Goal: Transaction & Acquisition: Purchase product/service

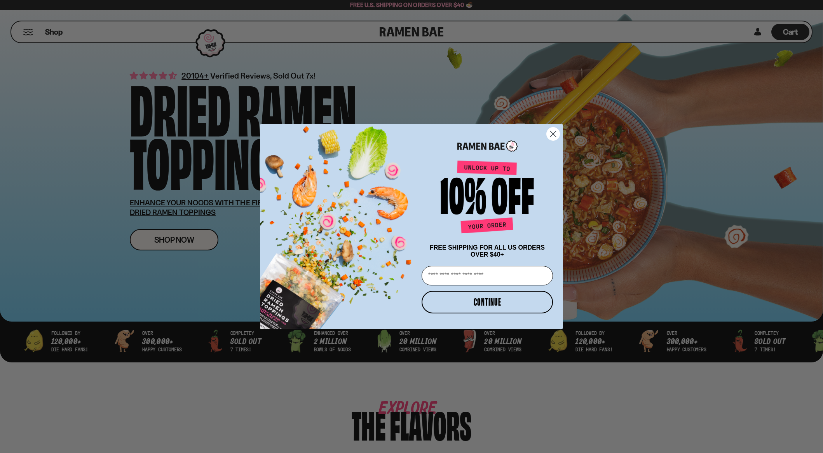
click at [553, 132] on circle "Close dialog" at bounding box center [553, 133] width 13 height 13
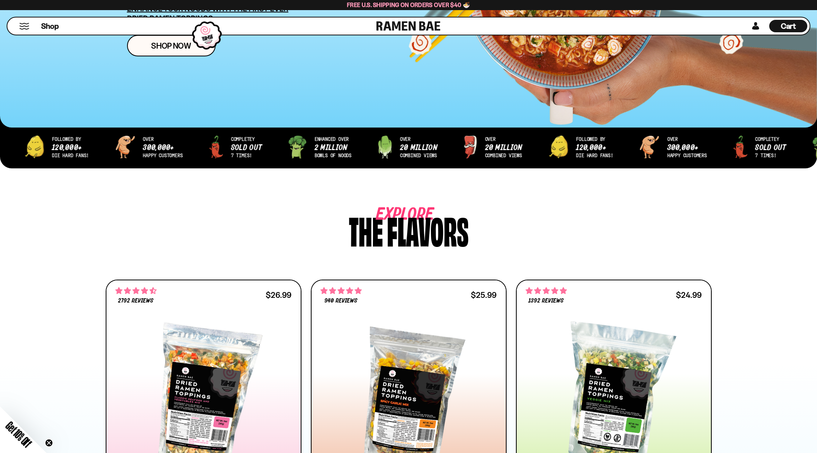
scroll to position [427, 0]
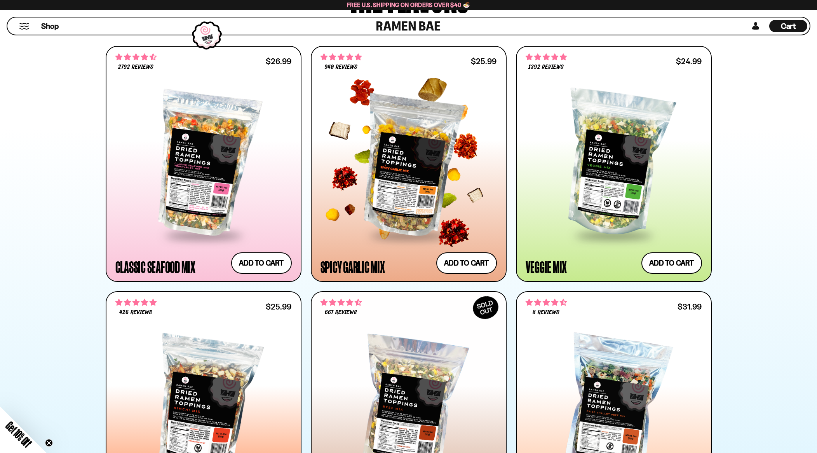
click at [390, 196] on div at bounding box center [409, 163] width 176 height 141
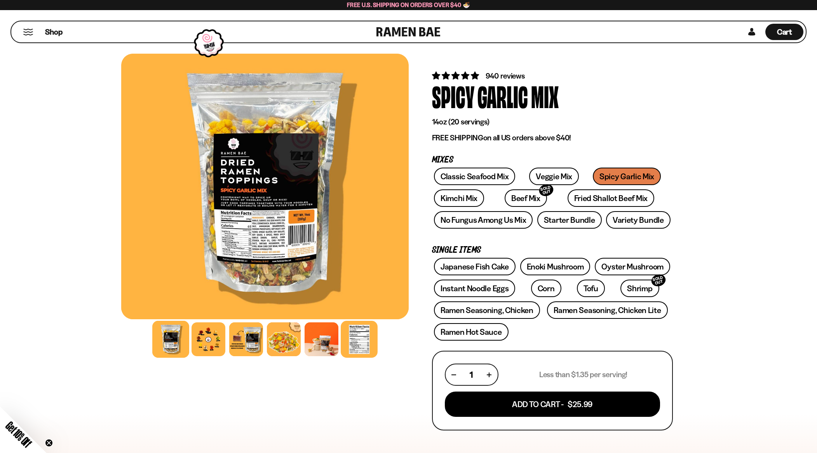
click at [364, 338] on div at bounding box center [359, 339] width 37 height 37
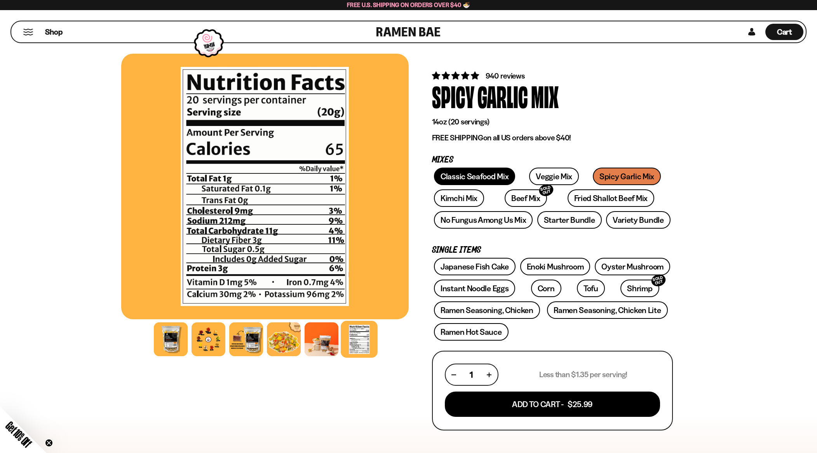
click at [488, 177] on link "Classic Seafood Mix" at bounding box center [474, 175] width 81 height 17
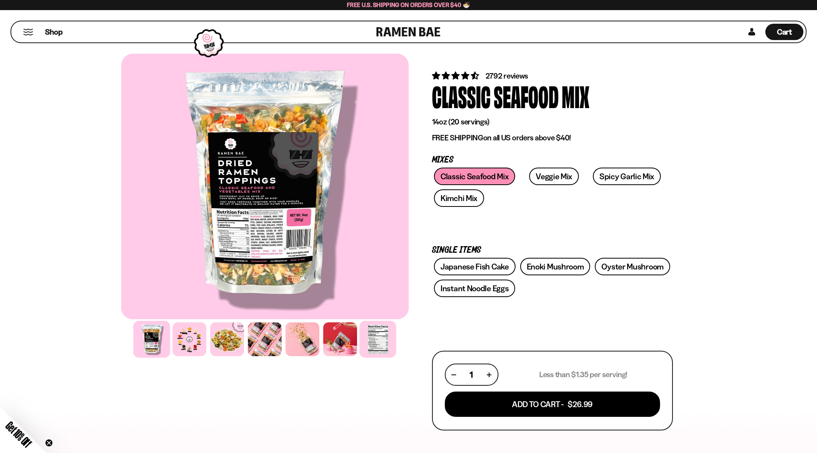
click at [384, 340] on div at bounding box center [377, 339] width 37 height 37
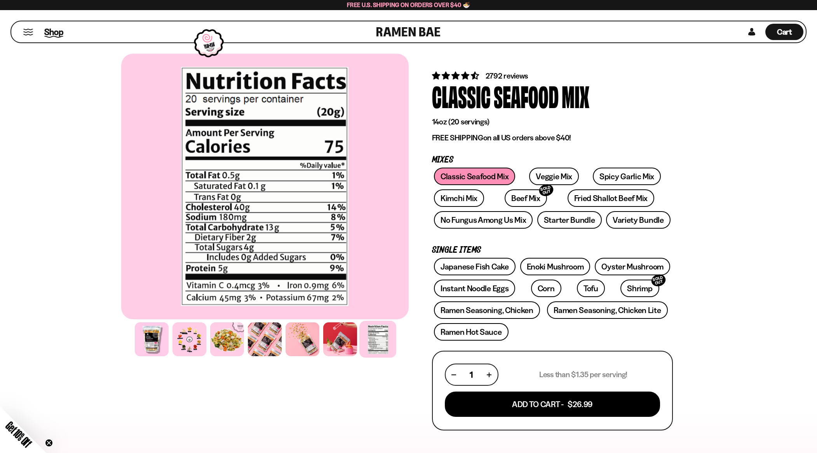
click at [54, 34] on span "Shop" at bounding box center [53, 32] width 19 height 12
